Goal: Task Accomplishment & Management: Use online tool/utility

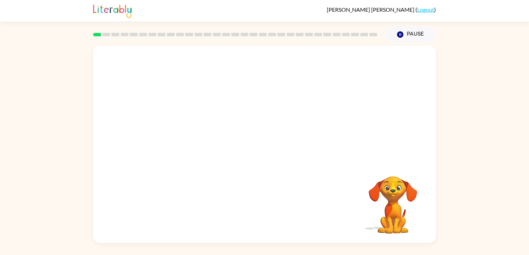
click at [206, 106] on video "Your browser must support playing .mp4 files to use Literably. Please try using…" at bounding box center [264, 104] width 343 height 116
click at [207, 107] on video "Your browser must support playing .mp4 files to use Literably. Please try using…" at bounding box center [264, 104] width 343 height 116
click at [209, 110] on video "Your browser must support playing .mp4 files to use Literably. Please try using…" at bounding box center [264, 104] width 343 height 116
click at [262, 146] on div at bounding box center [264, 147] width 44 height 25
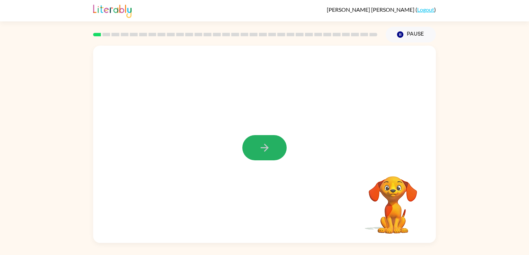
click at [262, 146] on icon "button" at bounding box center [264, 148] width 12 height 12
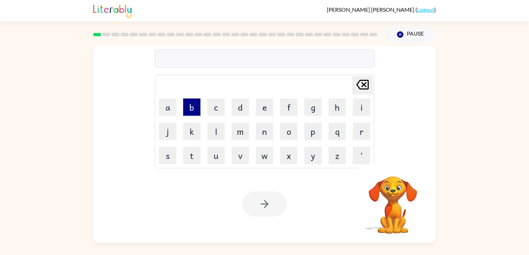
click at [194, 111] on button "b" at bounding box center [191, 107] width 17 height 17
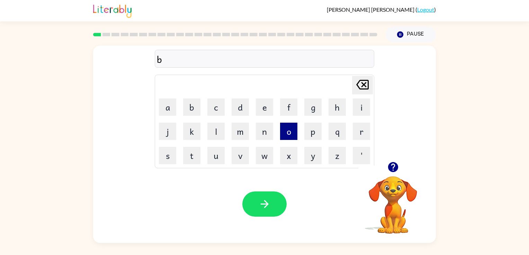
click at [288, 134] on button "o" at bounding box center [288, 131] width 17 height 17
click at [362, 135] on button "r" at bounding box center [361, 131] width 17 height 17
click at [234, 108] on button "d" at bounding box center [239, 107] width 17 height 17
click at [260, 109] on button "e" at bounding box center [264, 107] width 17 height 17
click at [358, 132] on button "r" at bounding box center [361, 131] width 17 height 17
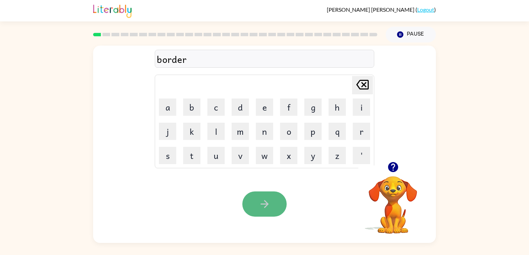
click at [270, 206] on icon "button" at bounding box center [264, 204] width 12 height 12
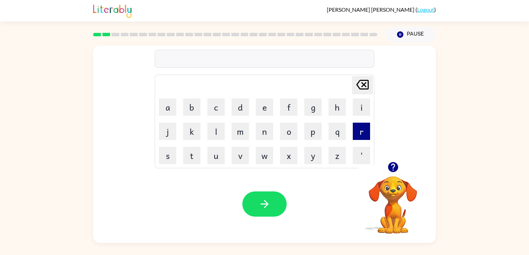
click at [354, 134] on button "r" at bounding box center [361, 131] width 17 height 17
click at [293, 135] on button "o" at bounding box center [288, 131] width 17 height 17
click at [217, 154] on button "u" at bounding box center [215, 155] width 17 height 17
click at [256, 136] on button "n" at bounding box center [264, 131] width 17 height 17
click at [235, 109] on button "d" at bounding box center [239, 107] width 17 height 17
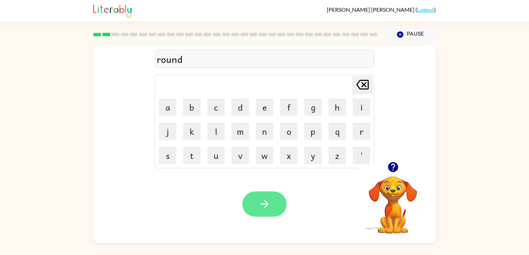
click at [263, 193] on button "button" at bounding box center [264, 204] width 44 height 25
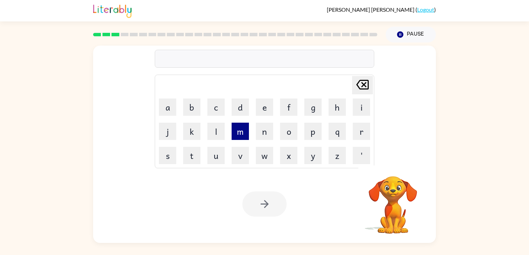
click at [239, 130] on button "m" at bounding box center [239, 131] width 17 height 17
click at [355, 106] on button "i" at bounding box center [361, 107] width 17 height 17
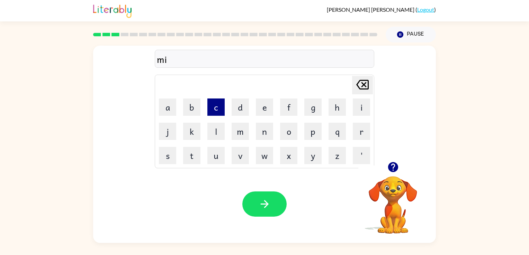
click at [220, 103] on button "c" at bounding box center [215, 107] width 17 height 17
click at [331, 110] on button "h" at bounding box center [336, 107] width 17 height 17
click at [360, 109] on button "i" at bounding box center [361, 107] width 17 height 17
click at [260, 137] on button "n" at bounding box center [264, 131] width 17 height 17
click at [261, 111] on button "e" at bounding box center [264, 107] width 17 height 17
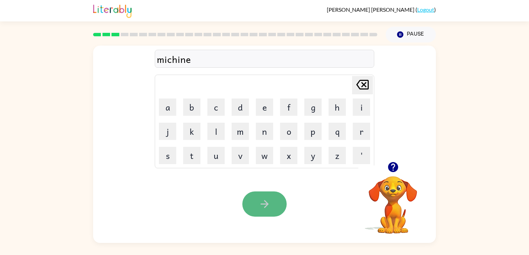
click at [267, 195] on button "button" at bounding box center [264, 204] width 44 height 25
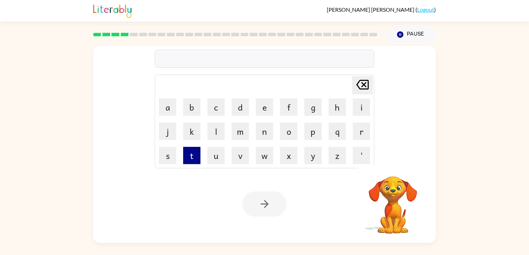
click at [194, 150] on button "t" at bounding box center [191, 155] width 17 height 17
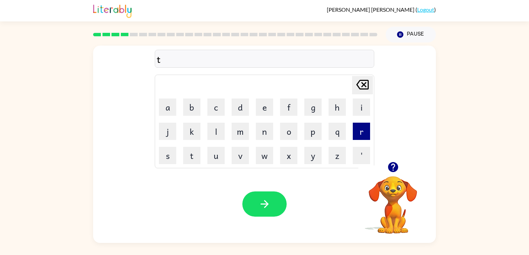
click at [358, 131] on button "r" at bounding box center [361, 131] width 17 height 17
drag, startPoint x: 169, startPoint y: 107, endPoint x: 302, endPoint y: 113, distance: 132.6
click at [231, 113] on tr "a b c d e f g h i" at bounding box center [264, 107] width 217 height 24
click at [174, 111] on button "a" at bounding box center [167, 107] width 17 height 17
click at [359, 107] on button "i" at bounding box center [361, 107] width 17 height 17
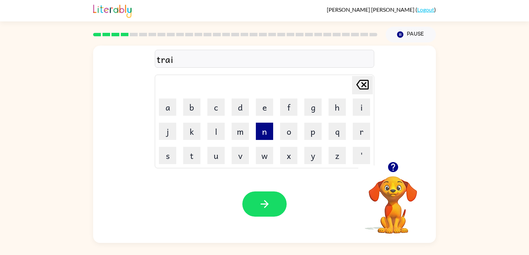
click at [263, 135] on button "n" at bounding box center [264, 131] width 17 height 17
click at [268, 206] on icon "button" at bounding box center [264, 204] width 12 height 12
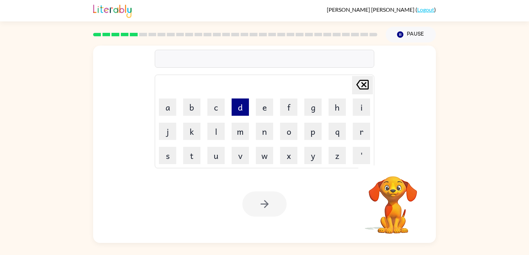
click at [239, 104] on button "d" at bounding box center [239, 107] width 17 height 17
click at [262, 106] on button "e" at bounding box center [264, 107] width 17 height 17
click at [292, 100] on button "f" at bounding box center [288, 107] width 17 height 17
click at [262, 103] on button "e" at bounding box center [264, 107] width 17 height 17
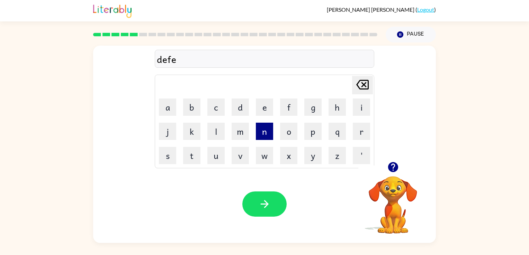
click at [260, 129] on button "n" at bounding box center [264, 131] width 17 height 17
click at [166, 156] on button "s" at bounding box center [167, 155] width 17 height 17
click at [267, 107] on button "e" at bounding box center [264, 107] width 17 height 17
click at [242, 153] on button "v" at bounding box center [239, 155] width 17 height 17
click at [262, 114] on button "e" at bounding box center [264, 107] width 17 height 17
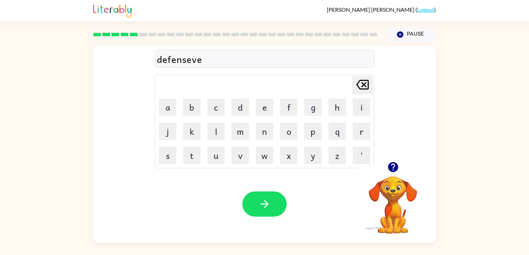
click at [361, 88] on icon "[PERSON_NAME] last character input" at bounding box center [362, 84] width 17 height 17
click at [361, 104] on button "i" at bounding box center [361, 107] width 17 height 17
click at [284, 110] on button "f" at bounding box center [288, 107] width 17 height 17
click at [270, 109] on button "e" at bounding box center [264, 107] width 17 height 17
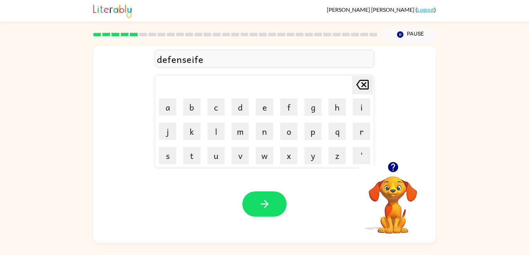
click at [366, 82] on icon "[PERSON_NAME] last character input" at bounding box center [362, 84] width 17 height 17
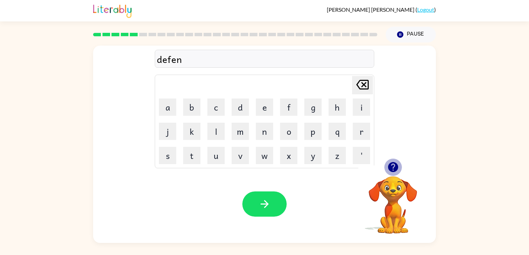
click at [393, 173] on icon "button" at bounding box center [393, 167] width 12 height 12
click at [171, 158] on button "s" at bounding box center [167, 155] width 17 height 17
click at [364, 113] on button "i" at bounding box center [361, 107] width 17 height 17
click at [242, 153] on button "v" at bounding box center [239, 155] width 17 height 17
click at [263, 111] on button "e" at bounding box center [264, 107] width 17 height 17
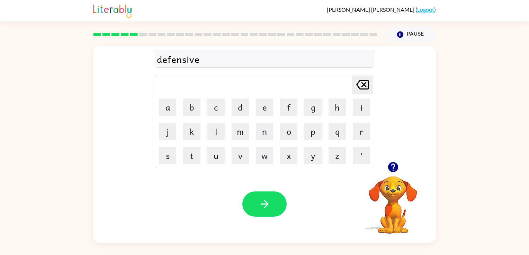
drag, startPoint x: 268, startPoint y: 195, endPoint x: 207, endPoint y: 197, distance: 61.3
click at [207, 197] on div "Your browser must support playing .mp4 files to use Literably. Please try using…" at bounding box center [264, 204] width 343 height 78
click at [273, 192] on button "button" at bounding box center [264, 204] width 44 height 25
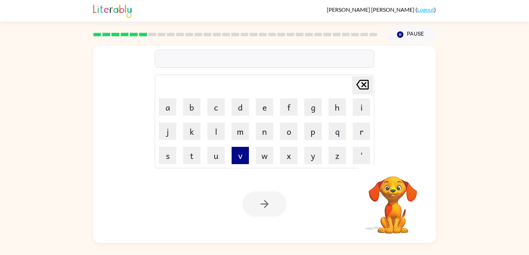
click at [244, 147] on button "v" at bounding box center [239, 155] width 17 height 17
click at [171, 110] on button "a" at bounding box center [167, 107] width 17 height 17
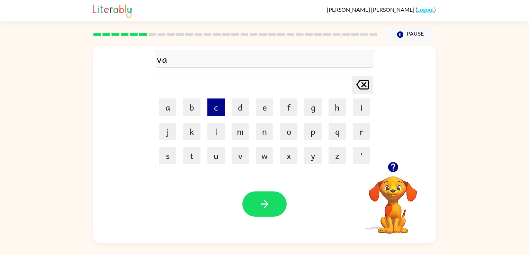
click at [210, 107] on button "c" at bounding box center [215, 107] width 17 height 17
click at [162, 108] on button "a" at bounding box center [167, 107] width 17 height 17
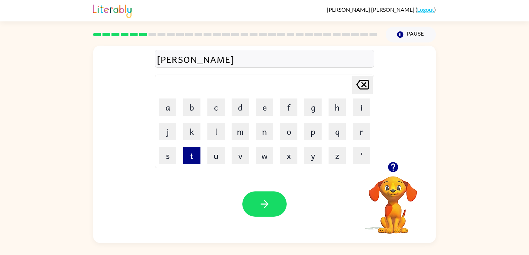
click at [192, 154] on button "t" at bounding box center [191, 155] width 17 height 17
click at [353, 106] on button "i" at bounding box center [361, 107] width 17 height 17
click at [291, 127] on button "o" at bounding box center [288, 131] width 17 height 17
drag, startPoint x: 261, startPoint y: 134, endPoint x: 216, endPoint y: 79, distance: 71.1
click at [216, 79] on td "[PERSON_NAME] last character input" at bounding box center [264, 85] width 217 height 19
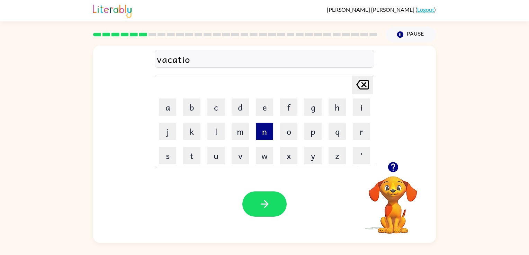
click at [266, 136] on button "n" at bounding box center [264, 131] width 17 height 17
click at [268, 198] on icon "button" at bounding box center [264, 204] width 12 height 12
click at [310, 134] on button "p" at bounding box center [312, 131] width 17 height 17
click at [221, 156] on button "u" at bounding box center [215, 155] width 17 height 17
click at [242, 109] on button "d" at bounding box center [239, 107] width 17 height 17
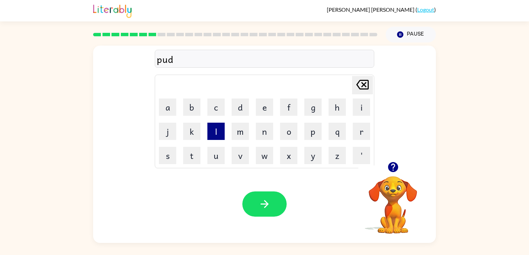
click at [217, 129] on button "l" at bounding box center [215, 131] width 17 height 17
click at [368, 80] on icon "[PERSON_NAME] last character input" at bounding box center [362, 84] width 17 height 17
click at [359, 109] on button "i" at bounding box center [361, 107] width 17 height 17
click at [358, 77] on icon "[PERSON_NAME] last character input" at bounding box center [362, 84] width 17 height 17
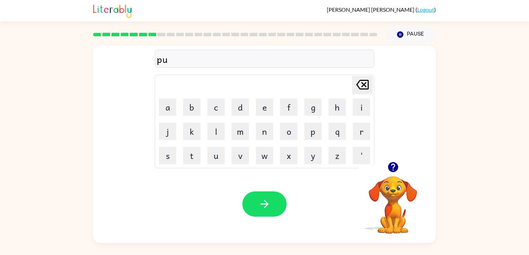
click at [358, 78] on icon "[PERSON_NAME] last character input" at bounding box center [362, 84] width 17 height 17
click at [358, 79] on icon "[PERSON_NAME] last character input" at bounding box center [362, 84] width 17 height 17
click at [383, 164] on div at bounding box center [392, 167] width 69 height 18
click at [387, 165] on icon "button" at bounding box center [393, 167] width 12 height 12
click at [313, 132] on button "p" at bounding box center [312, 131] width 17 height 17
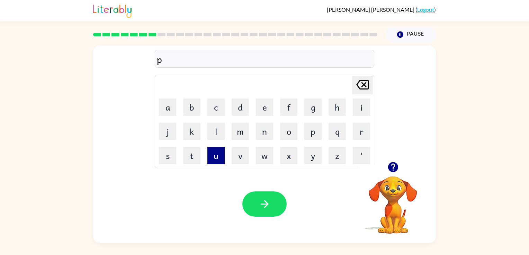
click at [219, 157] on button "u" at bounding box center [215, 155] width 17 height 17
click at [240, 111] on button "d" at bounding box center [239, 107] width 17 height 17
click at [356, 106] on button "i" at bounding box center [361, 107] width 17 height 17
click at [216, 137] on button "l" at bounding box center [215, 131] width 17 height 17
click at [362, 90] on icon "[PERSON_NAME] last character input" at bounding box center [362, 84] width 17 height 17
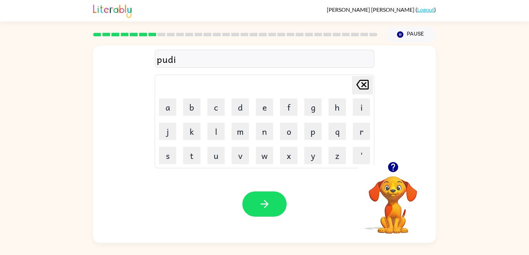
click at [362, 90] on icon "[PERSON_NAME] last character input" at bounding box center [362, 84] width 17 height 17
click at [220, 153] on button "u" at bounding box center [215, 155] width 17 height 17
click at [217, 135] on button "l" at bounding box center [215, 131] width 17 height 17
click at [266, 202] on icon "button" at bounding box center [264, 204] width 8 height 8
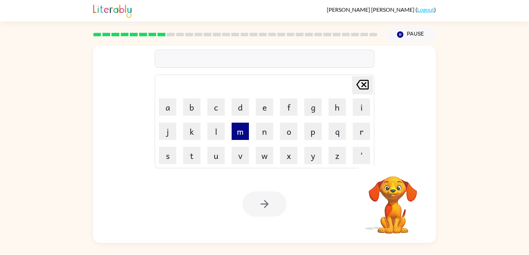
click at [242, 131] on button "m" at bounding box center [239, 131] width 17 height 17
click at [264, 112] on button "e" at bounding box center [264, 107] width 17 height 17
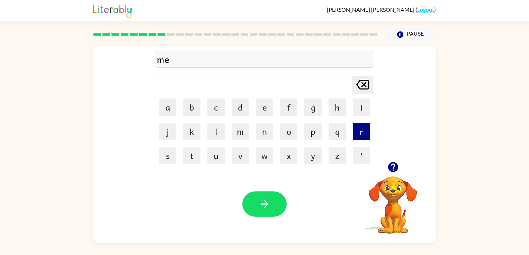
click at [353, 131] on button "r" at bounding box center [361, 131] width 17 height 17
click at [356, 111] on button "i" at bounding box center [361, 107] width 17 height 17
click at [216, 105] on button "c" at bounding box center [215, 107] width 17 height 17
click at [173, 107] on button "a" at bounding box center [167, 107] width 17 height 17
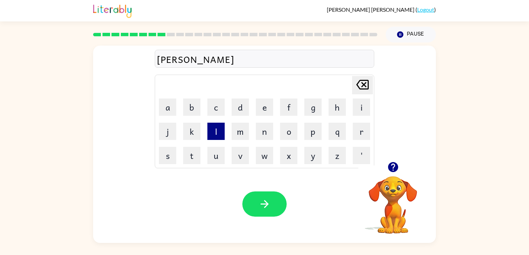
click at [216, 126] on button "l" at bounding box center [215, 131] width 17 height 17
click at [397, 171] on icon "button" at bounding box center [393, 167] width 12 height 12
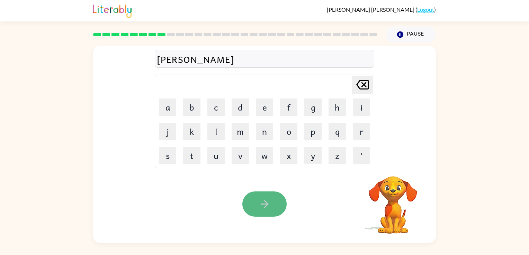
click at [256, 203] on button "button" at bounding box center [264, 204] width 44 height 25
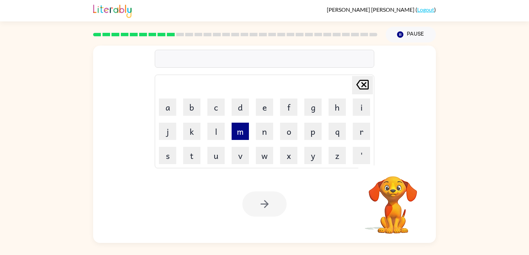
click at [241, 131] on button "m" at bounding box center [239, 131] width 17 height 17
click at [362, 104] on button "i" at bounding box center [361, 107] width 17 height 17
click at [241, 105] on button "d" at bounding box center [239, 107] width 17 height 17
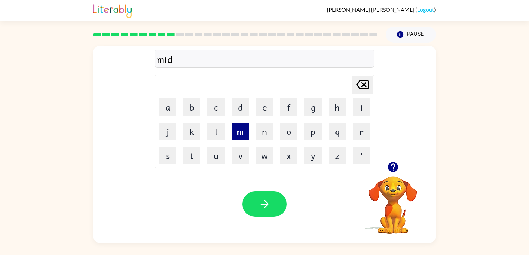
click at [241, 124] on button "m" at bounding box center [239, 131] width 17 height 17
click at [285, 135] on button "o" at bounding box center [288, 131] width 17 height 17
click at [356, 128] on button "r" at bounding box center [361, 131] width 17 height 17
click at [346, 112] on td "h" at bounding box center [337, 107] width 24 height 24
click at [260, 136] on button "n" at bounding box center [264, 131] width 17 height 17
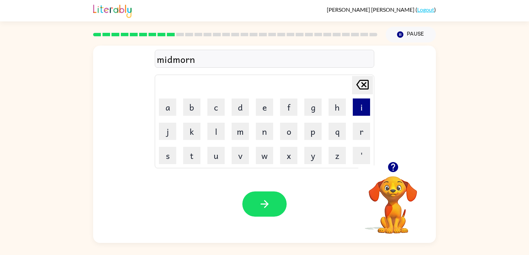
click at [362, 103] on button "i" at bounding box center [361, 107] width 17 height 17
click at [266, 137] on button "n" at bounding box center [264, 131] width 17 height 17
click at [313, 100] on button "g" at bounding box center [312, 107] width 17 height 17
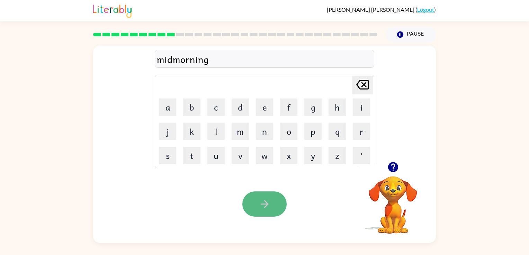
click at [271, 196] on button "button" at bounding box center [264, 204] width 44 height 25
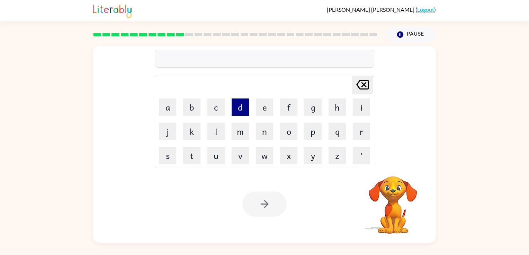
click at [238, 111] on button "d" at bounding box center [239, 107] width 17 height 17
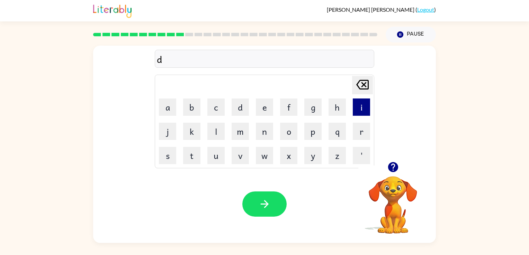
click at [362, 109] on button "i" at bounding box center [361, 107] width 17 height 17
click at [166, 156] on button "s" at bounding box center [167, 155] width 17 height 17
click at [189, 156] on button "t" at bounding box center [191, 155] width 17 height 17
click at [366, 127] on button "r" at bounding box center [361, 131] width 17 height 17
click at [212, 158] on button "u" at bounding box center [215, 155] width 17 height 17
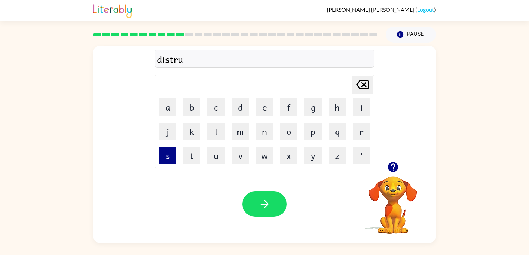
click at [167, 156] on button "s" at bounding box center [167, 155] width 17 height 17
click at [198, 156] on button "t" at bounding box center [191, 155] width 17 height 17
click at [260, 199] on icon "button" at bounding box center [264, 204] width 12 height 12
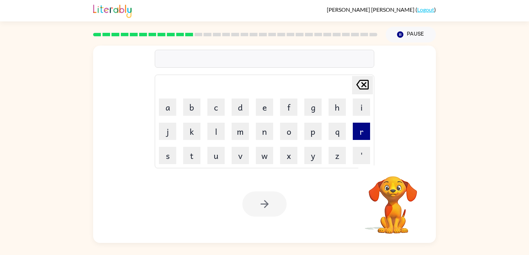
click at [362, 125] on button "r" at bounding box center [361, 131] width 17 height 17
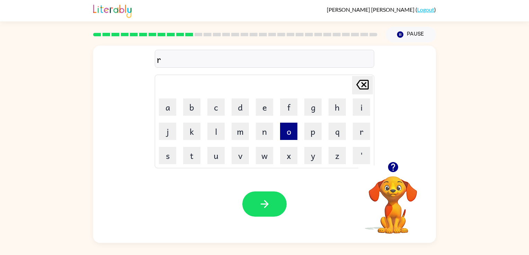
click at [282, 127] on button "o" at bounding box center [288, 131] width 17 height 17
click at [159, 109] on td "a" at bounding box center [168, 107] width 24 height 24
click at [165, 106] on button "a" at bounding box center [167, 107] width 17 height 17
click at [243, 108] on button "d" at bounding box center [239, 107] width 17 height 17
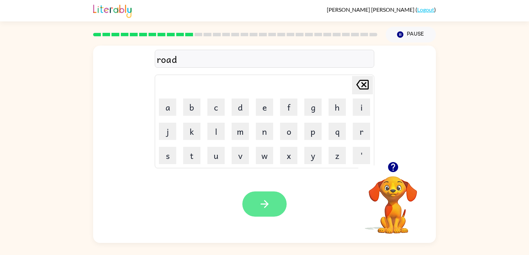
click at [271, 198] on button "button" at bounding box center [264, 204] width 44 height 25
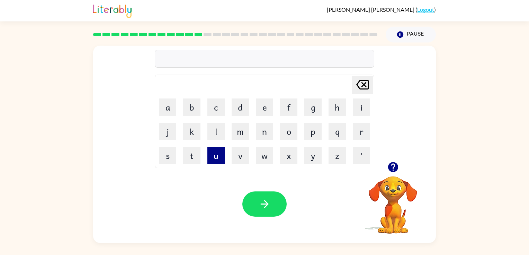
click at [219, 153] on button "u" at bounding box center [215, 155] width 17 height 17
click at [316, 127] on button "p" at bounding box center [312, 131] width 17 height 17
click at [314, 107] on button "g" at bounding box center [312, 107] width 17 height 17
click at [358, 130] on button "r" at bounding box center [361, 131] width 17 height 17
click at [178, 111] on td "a" at bounding box center [168, 107] width 24 height 24
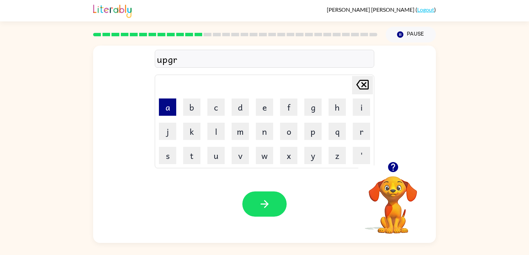
click at [174, 109] on button "a" at bounding box center [167, 107] width 17 height 17
click at [241, 113] on button "d" at bounding box center [239, 107] width 17 height 17
drag, startPoint x: 258, startPoint y: 110, endPoint x: 245, endPoint y: 84, distance: 29.6
click at [245, 84] on td "[PERSON_NAME] last character input" at bounding box center [264, 85] width 217 height 19
click at [265, 107] on button "e" at bounding box center [264, 107] width 17 height 17
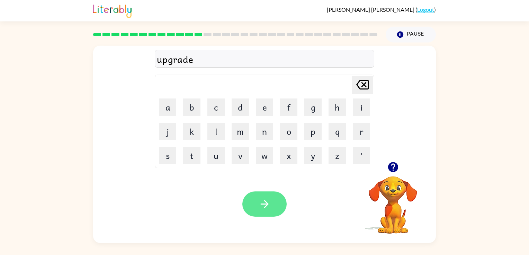
click at [265, 197] on button "button" at bounding box center [264, 204] width 44 height 25
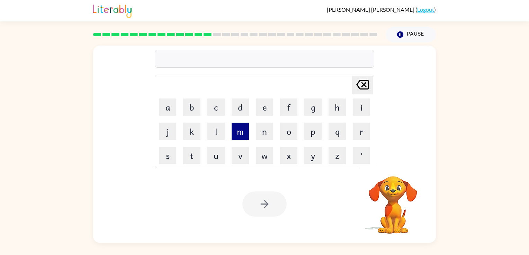
click at [234, 134] on button "m" at bounding box center [239, 131] width 17 height 17
click at [174, 113] on button "a" at bounding box center [167, 107] width 17 height 17
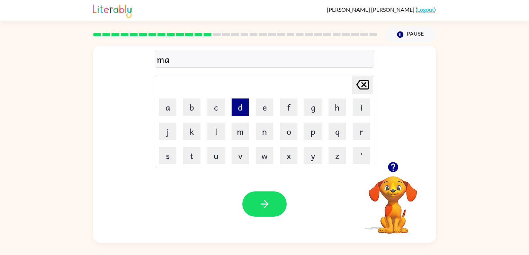
click at [237, 109] on button "d" at bounding box center [239, 107] width 17 height 17
click at [267, 136] on button "n" at bounding box center [264, 131] width 17 height 17
click at [263, 114] on button "e" at bounding box center [264, 107] width 17 height 17
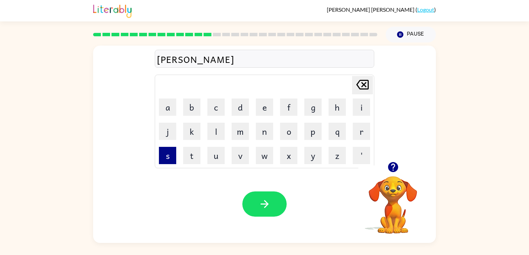
click at [168, 159] on button "s" at bounding box center [167, 155] width 17 height 17
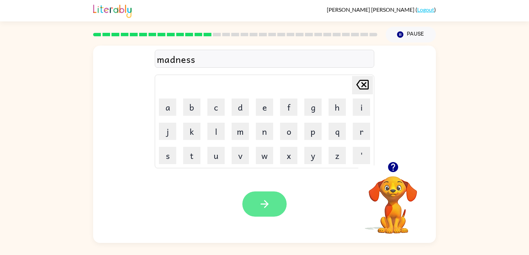
click at [266, 202] on icon "button" at bounding box center [264, 204] width 12 height 12
drag, startPoint x: 189, startPoint y: 101, endPoint x: 191, endPoint y: 73, distance: 27.4
click at [191, 73] on div "[PERSON_NAME] last character input a b c d e f g h i j k l m n o p q r s t u v …" at bounding box center [264, 103] width 219 height 129
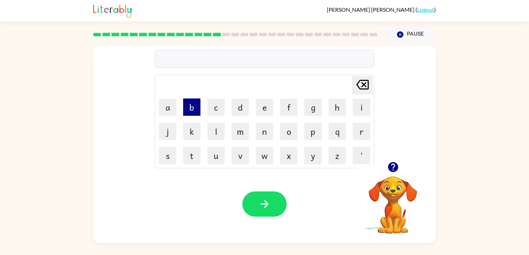
click at [194, 110] on button "b" at bounding box center [191, 107] width 17 height 17
click at [290, 128] on button "o" at bounding box center [288, 131] width 17 height 17
click at [215, 154] on button "u" at bounding box center [215, 155] width 17 height 17
click at [259, 133] on button "n" at bounding box center [264, 131] width 17 height 17
click at [219, 155] on button "u" at bounding box center [215, 155] width 17 height 17
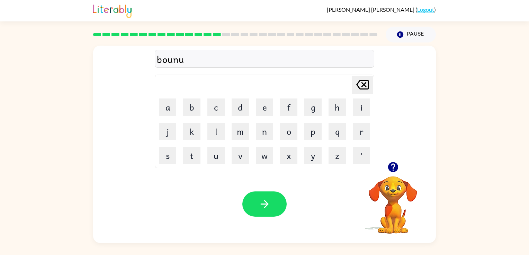
click at [374, 78] on div "bounu [PERSON_NAME] last character input a b c d e f g h i j k l m n o p q r s …" at bounding box center [264, 104] width 343 height 116
click at [367, 81] on icon at bounding box center [362, 85] width 12 height 10
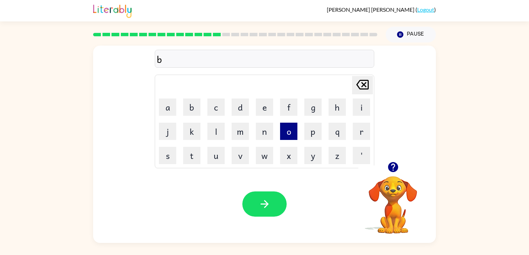
click at [291, 129] on button "o" at bounding box center [288, 131] width 17 height 17
click at [265, 134] on button "n" at bounding box center [264, 131] width 17 height 17
click at [215, 157] on button "u" at bounding box center [215, 155] width 17 height 17
click at [169, 153] on button "s" at bounding box center [167, 155] width 17 height 17
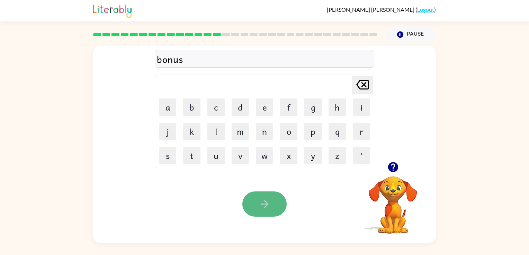
click at [267, 199] on icon "button" at bounding box center [264, 204] width 12 height 12
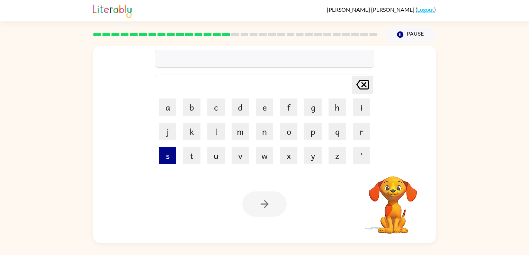
click at [169, 158] on button "s" at bounding box center [167, 155] width 17 height 17
click at [262, 154] on button "w" at bounding box center [264, 155] width 17 height 17
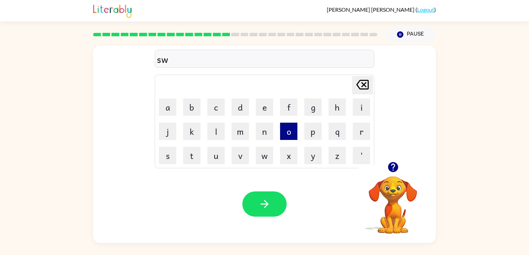
click at [292, 134] on button "o" at bounding box center [288, 131] width 17 height 17
click at [361, 130] on button "r" at bounding box center [361, 131] width 17 height 17
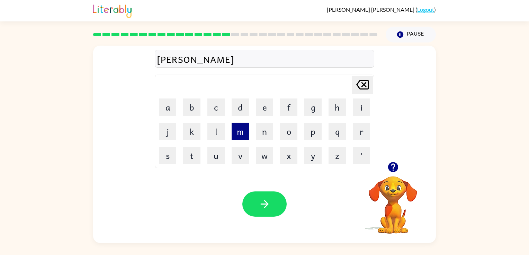
click at [237, 127] on button "m" at bounding box center [239, 131] width 17 height 17
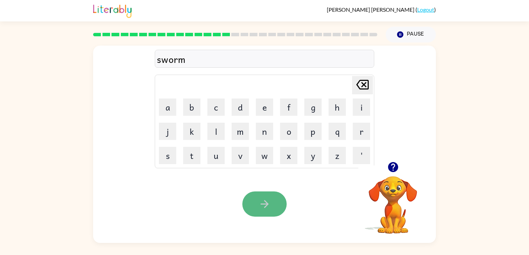
click at [280, 212] on button "button" at bounding box center [264, 204] width 44 height 25
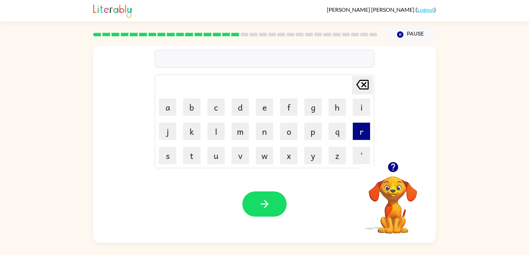
click at [358, 127] on button "r" at bounding box center [361, 131] width 17 height 17
click at [169, 110] on button "a" at bounding box center [167, 107] width 17 height 17
click at [240, 137] on button "m" at bounding box center [239, 131] width 17 height 17
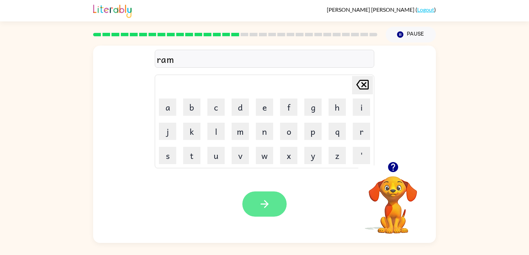
click at [273, 194] on button "button" at bounding box center [264, 204] width 44 height 25
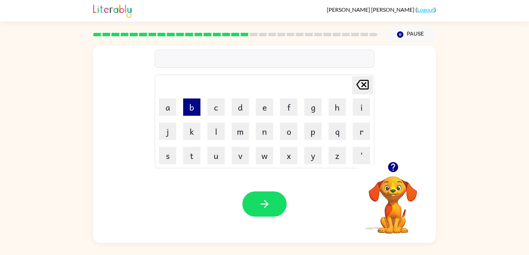
click at [187, 103] on button "b" at bounding box center [191, 107] width 17 height 17
click at [360, 130] on button "r" at bounding box center [361, 131] width 17 height 17
click at [360, 105] on button "i" at bounding box center [361, 107] width 17 height 17
click at [238, 135] on button "m" at bounding box center [239, 131] width 17 height 17
click at [364, 104] on button "i" at bounding box center [361, 107] width 17 height 17
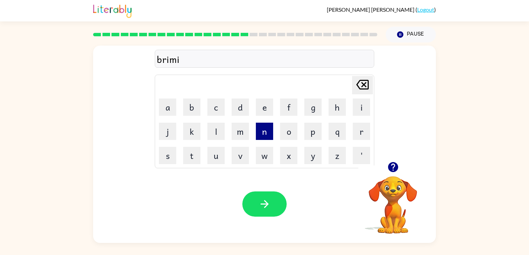
click at [259, 136] on button "n" at bounding box center [264, 131] width 17 height 17
click at [312, 109] on button "g" at bounding box center [312, 107] width 17 height 17
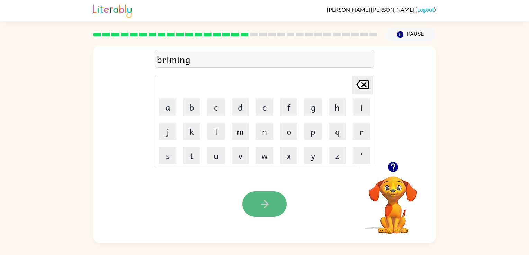
click at [274, 194] on button "button" at bounding box center [264, 204] width 44 height 25
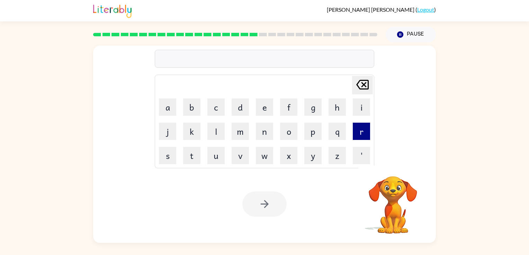
click at [354, 135] on button "r" at bounding box center [361, 131] width 17 height 17
click at [362, 107] on button "i" at bounding box center [361, 107] width 17 height 17
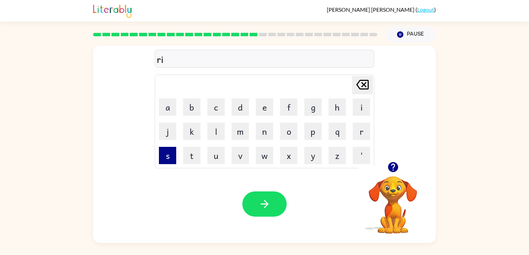
click at [162, 156] on button "s" at bounding box center [167, 155] width 17 height 17
click at [393, 167] on icon "button" at bounding box center [393, 167] width 12 height 12
click at [195, 136] on button "k" at bounding box center [191, 131] width 17 height 17
click at [267, 106] on button "e" at bounding box center [264, 107] width 17 height 17
click at [164, 151] on button "s" at bounding box center [167, 155] width 17 height 17
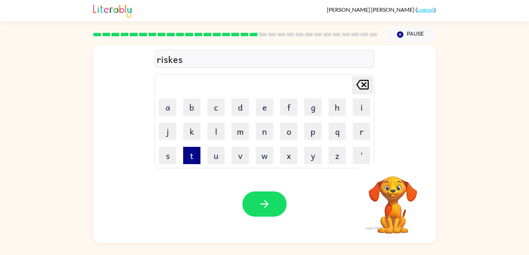
click at [186, 152] on button "t" at bounding box center [191, 155] width 17 height 17
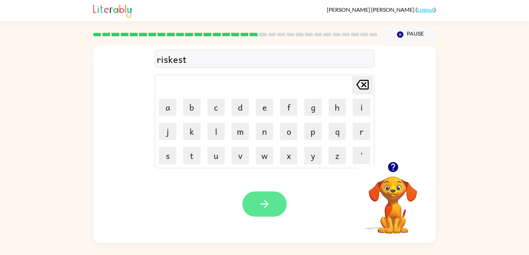
click at [263, 195] on button "button" at bounding box center [264, 204] width 44 height 25
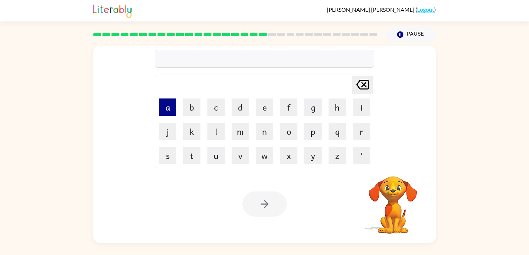
click at [174, 109] on button "a" at bounding box center [167, 107] width 17 height 17
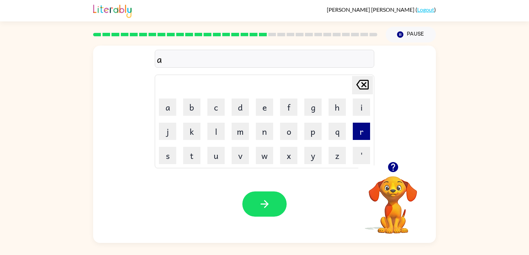
click at [356, 129] on button "r" at bounding box center [361, 131] width 17 height 17
click at [389, 163] on icon "button" at bounding box center [393, 167] width 12 height 12
click at [332, 113] on button "h" at bounding box center [336, 107] width 17 height 17
click at [397, 165] on icon "button" at bounding box center [392, 167] width 10 height 10
click at [265, 153] on button "w" at bounding box center [264, 155] width 17 height 17
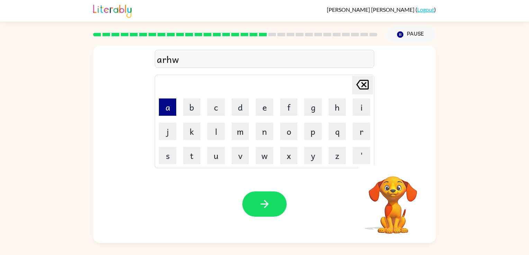
click at [171, 107] on button "a" at bounding box center [167, 107] width 17 height 17
click at [313, 161] on button "y" at bounding box center [312, 155] width 17 height 17
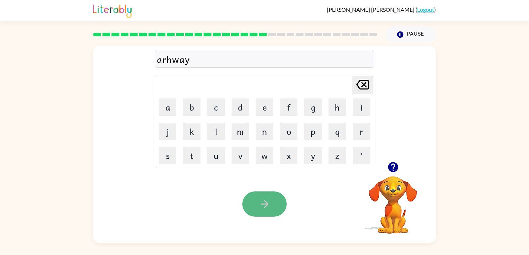
click at [279, 199] on button "button" at bounding box center [264, 204] width 44 height 25
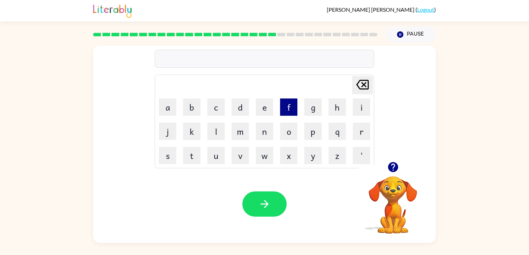
click at [292, 107] on button "f" at bounding box center [288, 107] width 17 height 17
click at [293, 124] on button "o" at bounding box center [288, 131] width 17 height 17
click at [397, 171] on icon "button" at bounding box center [393, 167] width 12 height 12
click at [214, 135] on button "l" at bounding box center [215, 131] width 17 height 17
click at [284, 133] on button "o" at bounding box center [288, 131] width 17 height 17
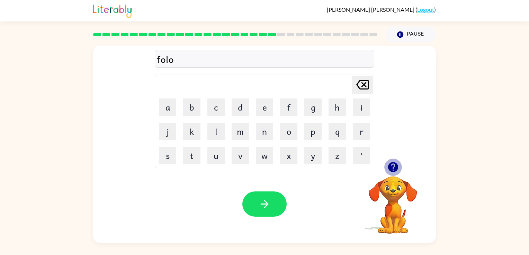
click at [393, 167] on icon "button" at bounding box center [393, 167] width 12 height 12
click at [266, 155] on button "w" at bounding box center [264, 155] width 17 height 17
click at [259, 105] on button "e" at bounding box center [264, 107] width 17 height 17
click at [246, 110] on button "d" at bounding box center [239, 107] width 17 height 17
click at [258, 198] on button "button" at bounding box center [264, 204] width 44 height 25
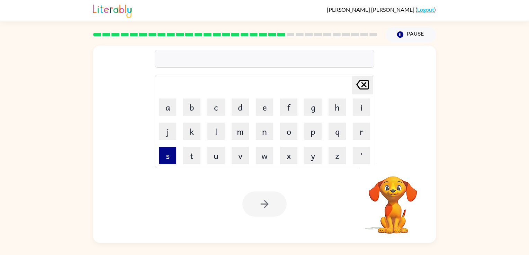
click at [173, 150] on button "s" at bounding box center [167, 155] width 17 height 17
click at [261, 103] on button "e" at bounding box center [264, 107] width 17 height 17
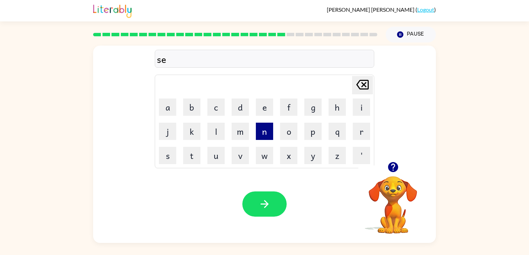
click at [261, 137] on button "n" at bounding box center [264, 131] width 17 height 17
click at [193, 151] on button "t" at bounding box center [191, 155] width 17 height 17
click at [258, 109] on button "e" at bounding box center [264, 107] width 17 height 17
click at [321, 129] on button "p" at bounding box center [312, 131] width 17 height 17
click at [266, 106] on button "e" at bounding box center [264, 107] width 17 height 17
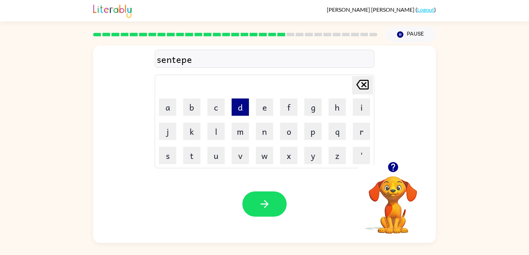
click at [244, 113] on button "d" at bounding box center [239, 107] width 17 height 17
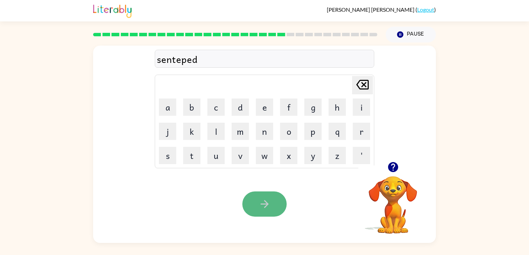
click at [278, 201] on button "button" at bounding box center [264, 204] width 44 height 25
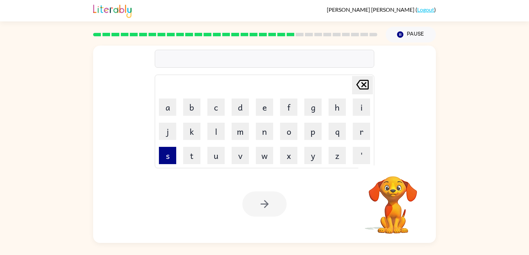
click at [170, 160] on button "s" at bounding box center [167, 155] width 17 height 17
click at [266, 111] on button "e" at bounding box center [264, 107] width 17 height 17
click at [171, 159] on button "s" at bounding box center [167, 155] width 17 height 17
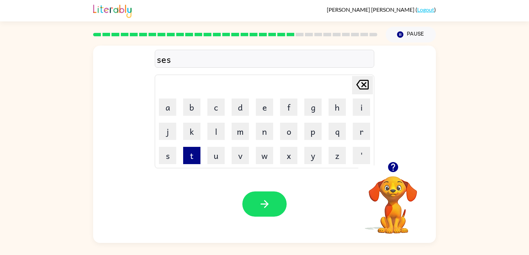
click at [191, 157] on button "t" at bounding box center [191, 155] width 17 height 17
click at [165, 110] on button "a" at bounding box center [167, 107] width 17 height 17
click at [356, 111] on button "i" at bounding box center [361, 107] width 17 height 17
click at [263, 136] on button "n" at bounding box center [264, 131] width 17 height 17
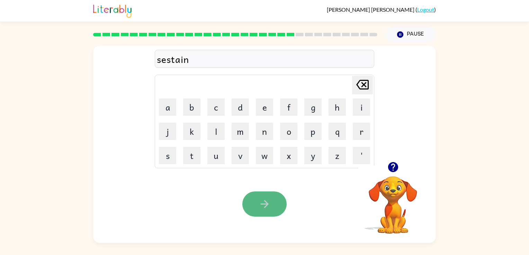
click at [267, 194] on button "button" at bounding box center [264, 204] width 44 height 25
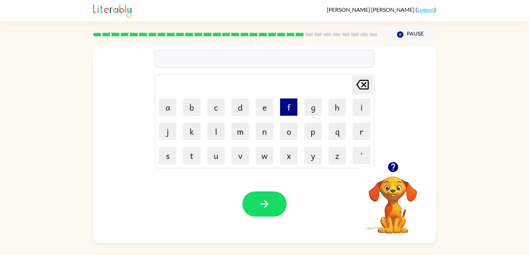
click at [292, 103] on button "f" at bounding box center [288, 107] width 17 height 17
click at [286, 128] on button "o" at bounding box center [288, 131] width 17 height 17
click at [270, 148] on button "w" at bounding box center [264, 155] width 17 height 17
click at [289, 135] on button "o" at bounding box center [288, 131] width 17 height 17
click at [364, 127] on button "r" at bounding box center [361, 131] width 17 height 17
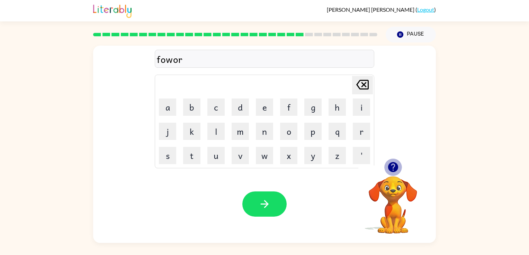
click at [395, 168] on icon "button" at bounding box center [392, 167] width 10 height 10
click at [360, 86] on icon "[PERSON_NAME] last character input" at bounding box center [362, 84] width 17 height 17
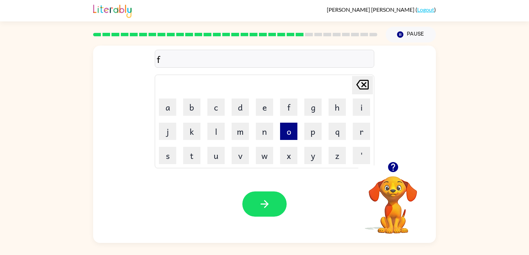
click at [293, 135] on button "o" at bounding box center [288, 131] width 17 height 17
click at [362, 126] on button "r" at bounding box center [361, 131] width 17 height 17
click at [265, 157] on button "w" at bounding box center [264, 155] width 17 height 17
click at [170, 116] on button "a" at bounding box center [167, 107] width 17 height 17
click at [361, 121] on td "r" at bounding box center [361, 132] width 24 height 24
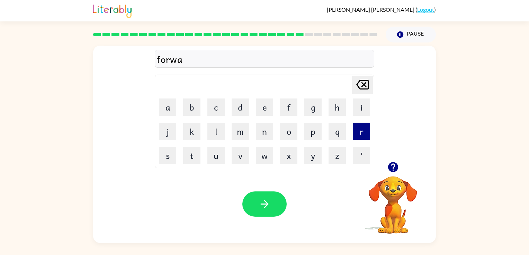
click at [365, 130] on button "r" at bounding box center [361, 131] width 17 height 17
click at [242, 115] on button "d" at bounding box center [239, 107] width 17 height 17
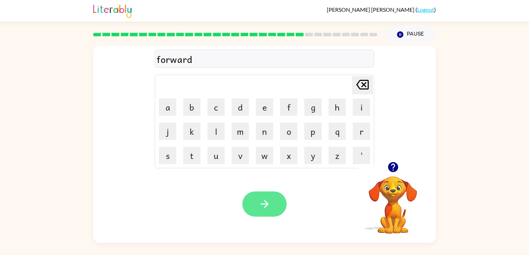
click at [261, 200] on icon "button" at bounding box center [264, 204] width 12 height 12
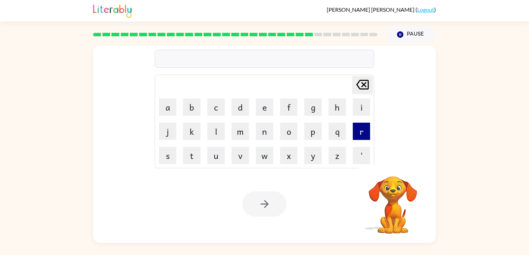
click at [355, 135] on button "r" at bounding box center [361, 131] width 17 height 17
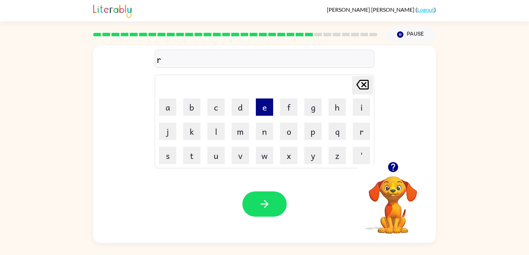
click at [263, 102] on button "e" at bounding box center [264, 107] width 17 height 17
click at [220, 131] on button "l" at bounding box center [215, 131] width 17 height 17
click at [166, 107] on button "a" at bounding box center [167, 107] width 17 height 17
click at [387, 168] on icon "button" at bounding box center [393, 167] width 12 height 12
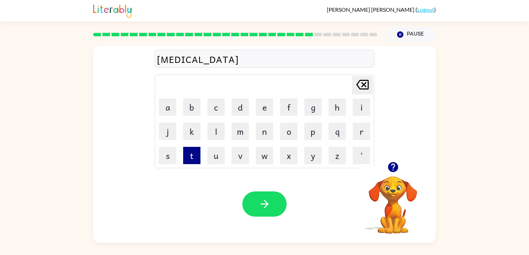
click at [192, 158] on button "t" at bounding box center [191, 155] width 17 height 17
click at [268, 103] on button "e" at bounding box center [264, 107] width 17 height 17
click at [242, 106] on button "d" at bounding box center [239, 107] width 17 height 17
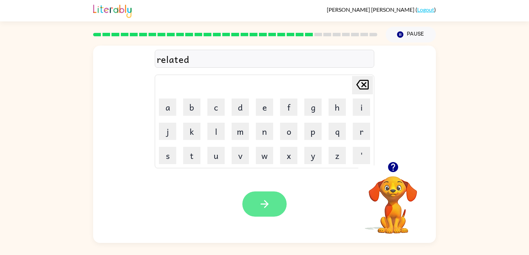
click at [270, 208] on button "button" at bounding box center [264, 204] width 44 height 25
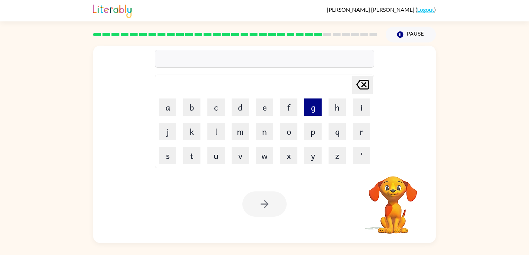
click at [315, 108] on button "g" at bounding box center [312, 107] width 17 height 17
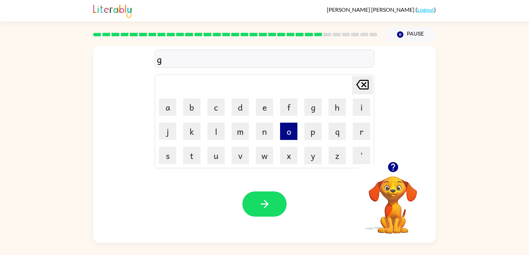
click at [286, 132] on button "o" at bounding box center [288, 131] width 17 height 17
click at [196, 110] on button "b" at bounding box center [191, 107] width 17 height 17
click at [213, 133] on button "l" at bounding box center [215, 131] width 17 height 17
click at [266, 103] on button "e" at bounding box center [264, 107] width 17 height 17
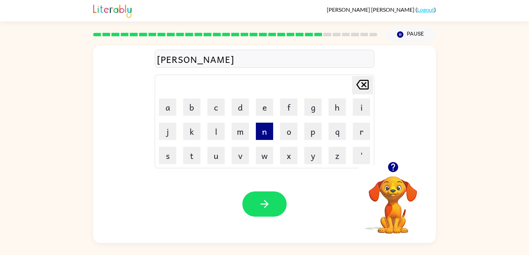
click at [268, 133] on button "n" at bounding box center [264, 131] width 17 height 17
click at [271, 186] on div "Your browser must support playing .mp4 files to use Literably. Please try using…" at bounding box center [264, 204] width 343 height 78
click at [269, 186] on div "Your browser must support playing .mp4 files to use Literably. Please try using…" at bounding box center [264, 204] width 343 height 78
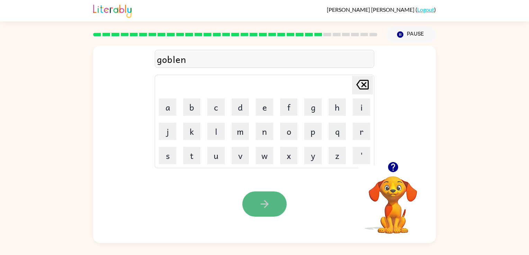
click at [263, 205] on icon "button" at bounding box center [264, 204] width 12 height 12
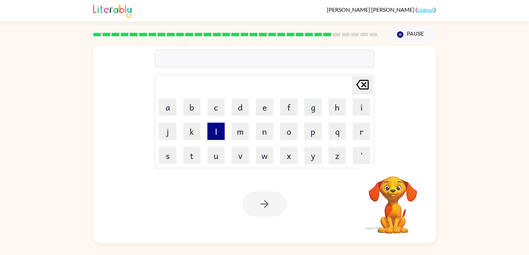
click at [213, 127] on button "l" at bounding box center [215, 131] width 17 height 17
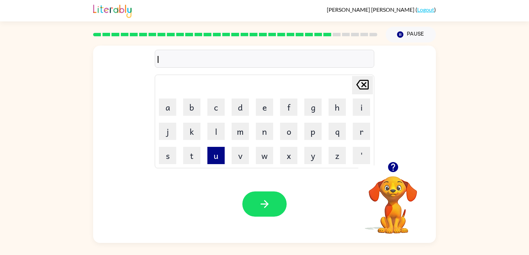
click at [215, 158] on button "u" at bounding box center [215, 155] width 17 height 17
click at [232, 134] on button "m" at bounding box center [239, 131] width 17 height 17
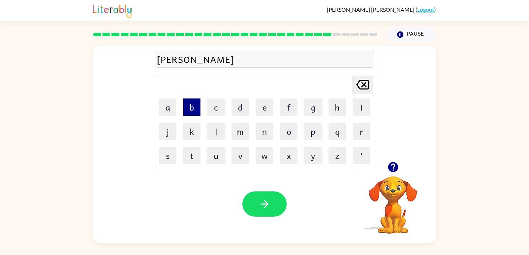
click at [187, 111] on button "b" at bounding box center [191, 107] width 17 height 17
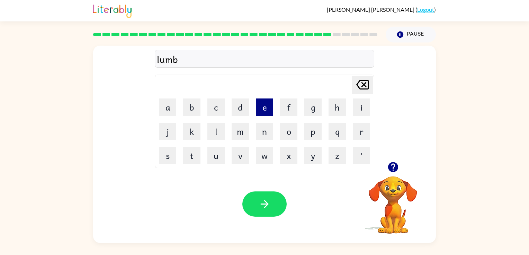
click at [264, 107] on button "e" at bounding box center [264, 107] width 17 height 17
click at [356, 129] on button "r" at bounding box center [361, 131] width 17 height 17
click at [174, 139] on button "j" at bounding box center [167, 131] width 17 height 17
click at [169, 105] on button "a" at bounding box center [167, 107] width 17 height 17
click at [212, 110] on button "c" at bounding box center [215, 107] width 17 height 17
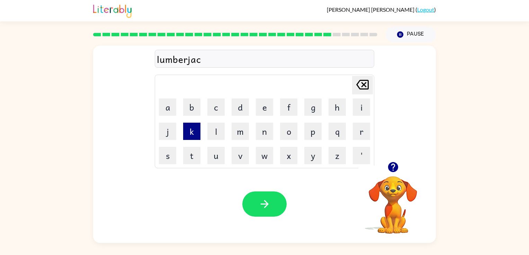
click at [196, 126] on button "k" at bounding box center [191, 131] width 17 height 17
click at [266, 183] on div "Your browser must support playing .mp4 files to use Literably. Please try using…" at bounding box center [264, 204] width 343 height 78
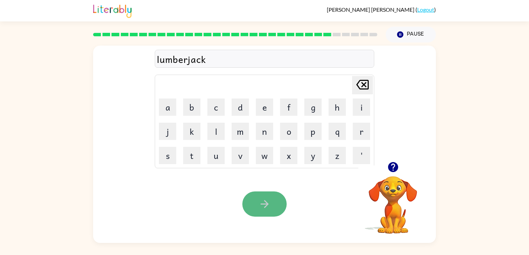
click at [262, 192] on button "button" at bounding box center [264, 204] width 44 height 25
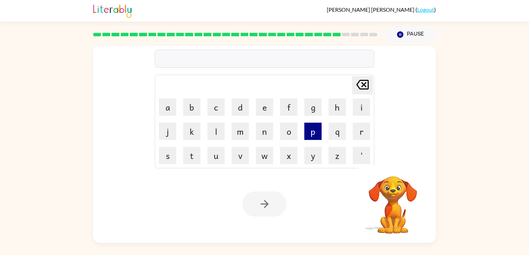
click at [315, 133] on button "p" at bounding box center [312, 131] width 17 height 17
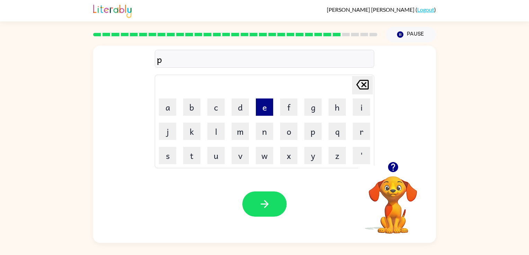
click at [256, 108] on button "e" at bounding box center [264, 107] width 17 height 17
click at [364, 128] on button "r" at bounding box center [361, 131] width 17 height 17
click at [175, 152] on button "s" at bounding box center [167, 155] width 17 height 17
click at [264, 113] on button "e" at bounding box center [264, 107] width 17 height 17
click at [395, 169] on icon "button" at bounding box center [392, 167] width 10 height 10
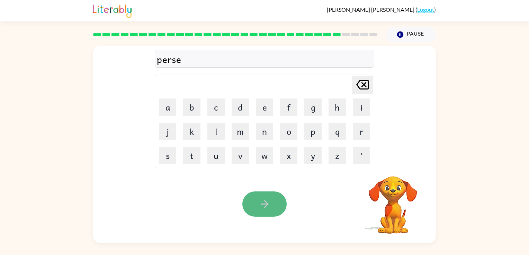
click at [268, 204] on icon "button" at bounding box center [264, 204] width 12 height 12
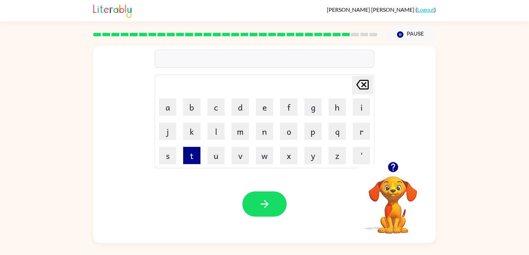
click at [190, 154] on button "t" at bounding box center [191, 155] width 17 height 17
click at [337, 107] on button "h" at bounding box center [336, 107] width 17 height 17
click at [357, 109] on button "i" at bounding box center [361, 107] width 17 height 17
click at [263, 134] on button "n" at bounding box center [264, 131] width 17 height 17
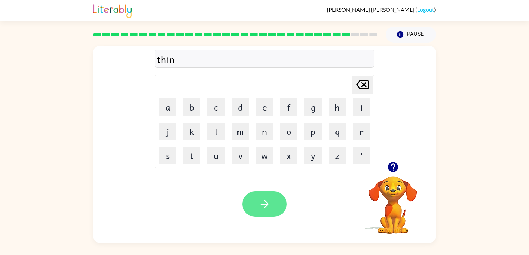
click at [280, 195] on button "button" at bounding box center [264, 204] width 44 height 25
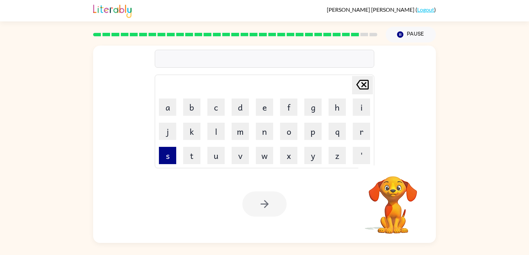
click at [166, 160] on button "s" at bounding box center [167, 155] width 17 height 17
click at [358, 110] on button "i" at bounding box center [361, 107] width 17 height 17
click at [218, 133] on button "l" at bounding box center [215, 131] width 17 height 17
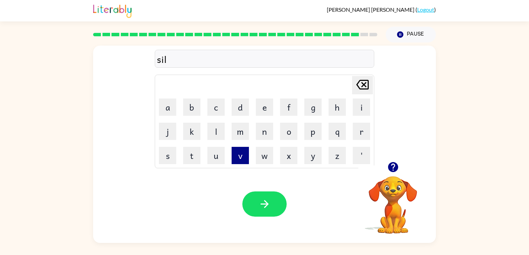
click at [244, 153] on button "v" at bounding box center [239, 155] width 17 height 17
click at [259, 105] on button "e" at bounding box center [264, 107] width 17 height 17
click at [357, 126] on button "r" at bounding box center [361, 131] width 17 height 17
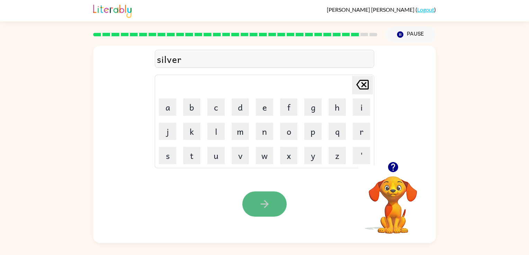
click at [274, 202] on button "button" at bounding box center [264, 204] width 44 height 25
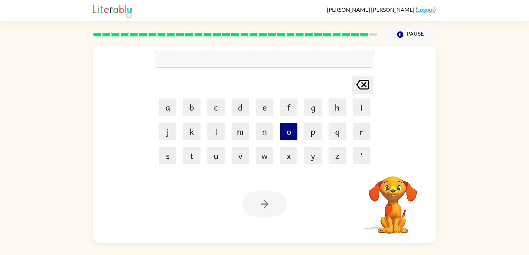
click at [288, 125] on button "o" at bounding box center [288, 131] width 17 height 17
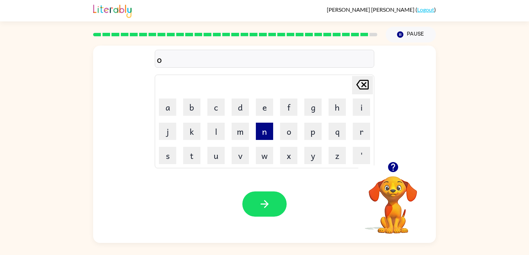
click at [259, 134] on button "n" at bounding box center [264, 131] width 17 height 17
click at [170, 102] on button "a" at bounding box center [167, 107] width 17 height 17
click at [289, 105] on button "f" at bounding box center [288, 107] width 17 height 17
click at [357, 128] on button "r" at bounding box center [361, 131] width 17 height 17
click at [169, 113] on button "a" at bounding box center [167, 107] width 17 height 17
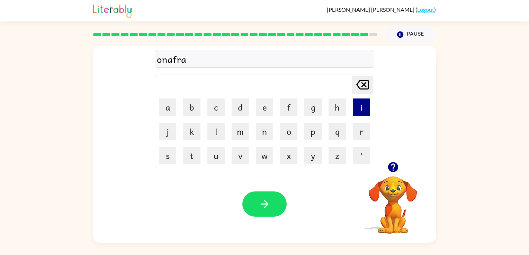
click at [354, 113] on button "i" at bounding box center [361, 107] width 17 height 17
click at [244, 103] on button "d" at bounding box center [239, 107] width 17 height 17
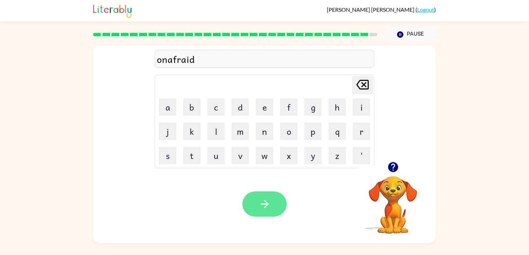
click at [262, 195] on button "button" at bounding box center [264, 204] width 44 height 25
